Goal: Transaction & Acquisition: Purchase product/service

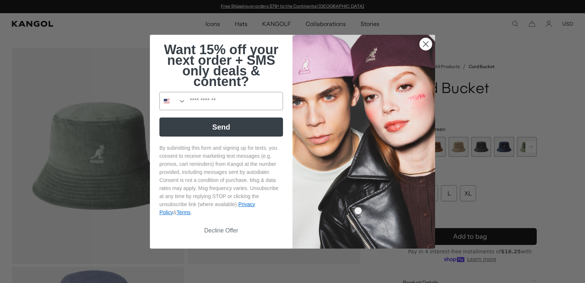
click at [423, 42] on circle "Close dialog" at bounding box center [426, 44] width 12 height 12
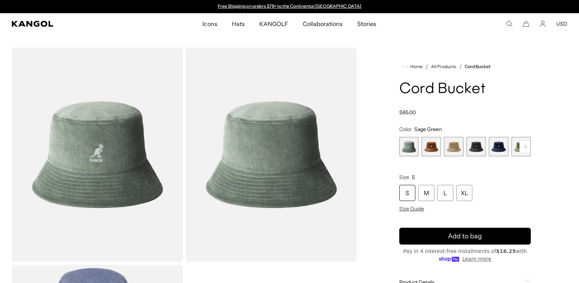
click at [428, 145] on span "2 of 9" at bounding box center [431, 146] width 19 height 19
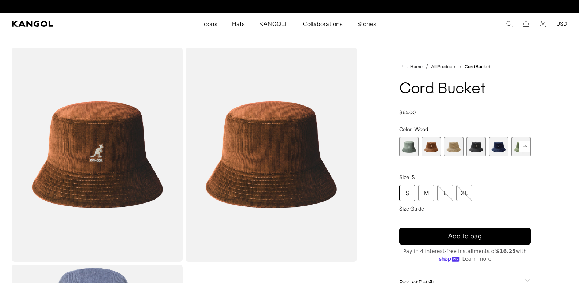
scroll to position [0, 151]
click at [457, 149] on span "3 of 9" at bounding box center [453, 146] width 19 height 19
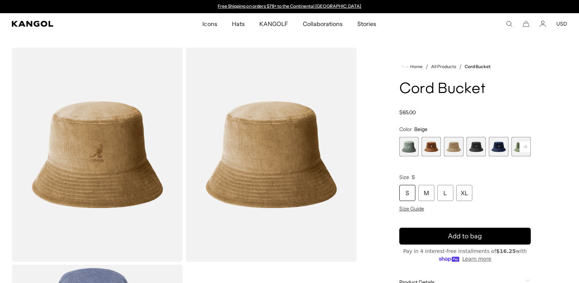
click at [474, 147] on span "4 of 9" at bounding box center [476, 146] width 19 height 19
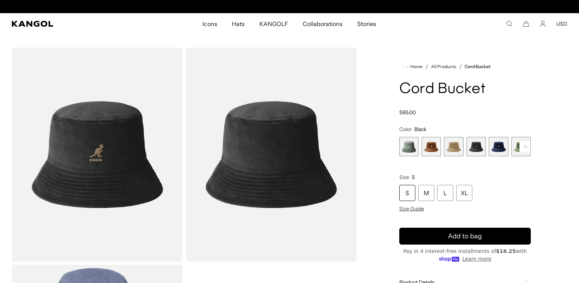
scroll to position [0, 151]
click at [501, 146] on span "5 of 9" at bounding box center [498, 146] width 19 height 19
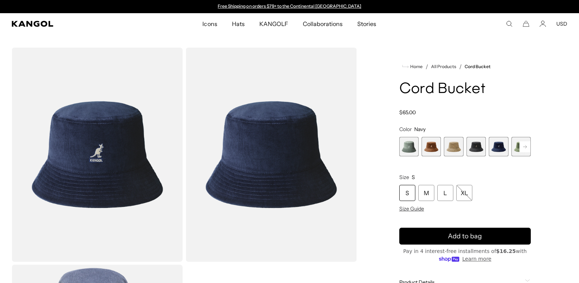
click at [529, 147] on rect at bounding box center [525, 146] width 11 height 11
click at [527, 147] on rect at bounding box center [525, 146] width 11 height 11
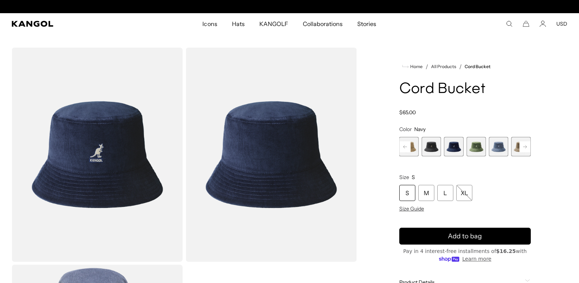
scroll to position [0, 151]
click at [476, 147] on span "6 of 9" at bounding box center [476, 146] width 19 height 19
